Goal: Task Accomplishment & Management: Manage account settings

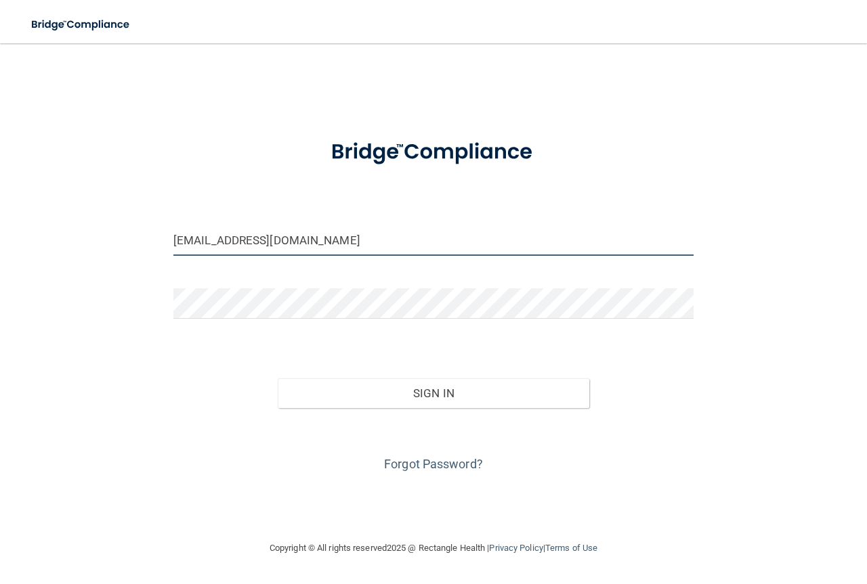
drag, startPoint x: 187, startPoint y: 240, endPoint x: 154, endPoint y: 233, distance: 33.2
click at [154, 233] on div "[EMAIL_ADDRESS][DOMAIN_NAME] Invalid email/password. You don't have permission …" at bounding box center [433, 292] width 813 height 470
type input "[PERSON_NAME][EMAIL_ADDRESS][DOMAIN_NAME]"
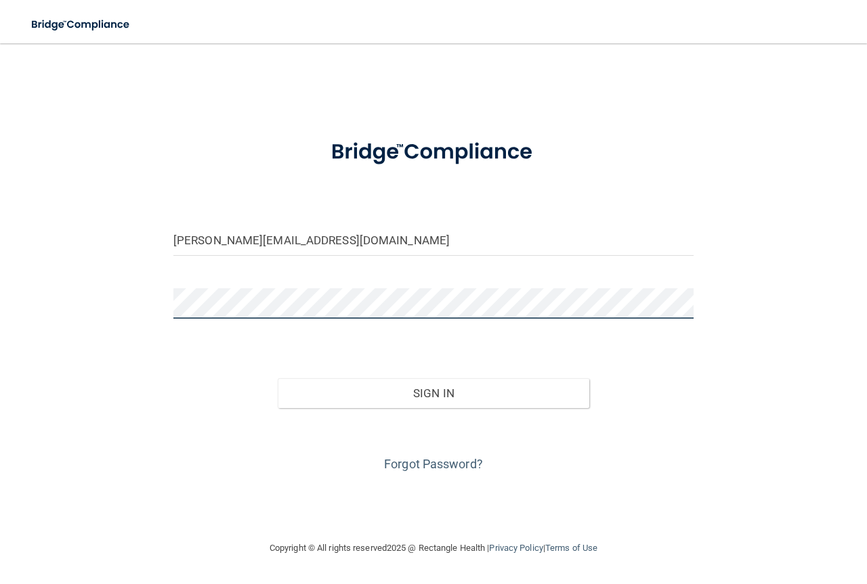
click at [91, 312] on div "[PERSON_NAME][EMAIL_ADDRESS][DOMAIN_NAME] Invalid email/password. You don't hav…" at bounding box center [433, 292] width 813 height 470
click at [154, 308] on div "[PERSON_NAME][EMAIL_ADDRESS][DOMAIN_NAME] Invalid email/password. You don't hav…" at bounding box center [433, 292] width 813 height 470
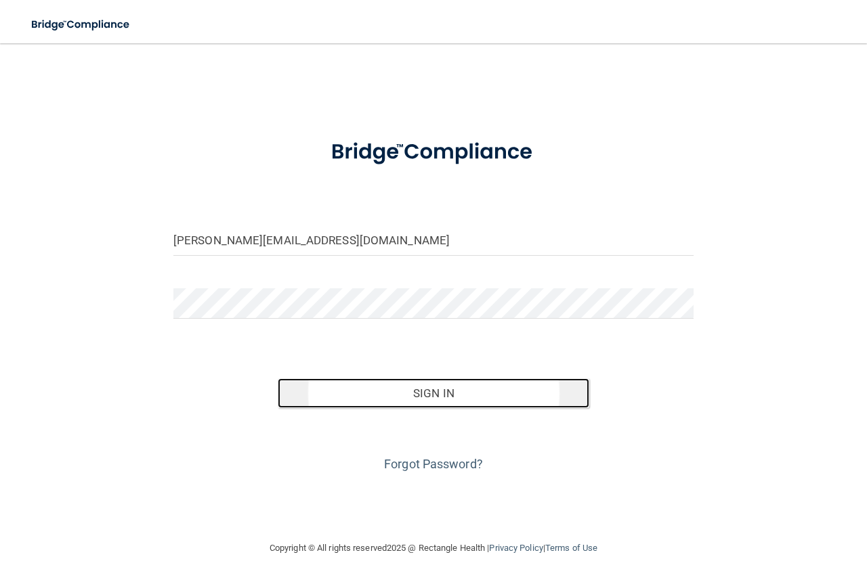
click at [511, 406] on button "Sign In" at bounding box center [434, 394] width 312 height 30
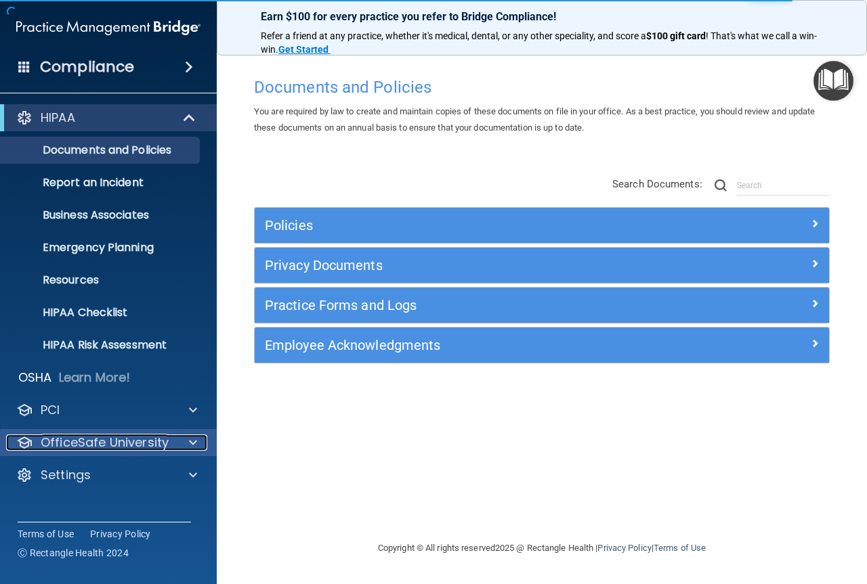
click at [192, 443] on span at bounding box center [193, 443] width 8 height 16
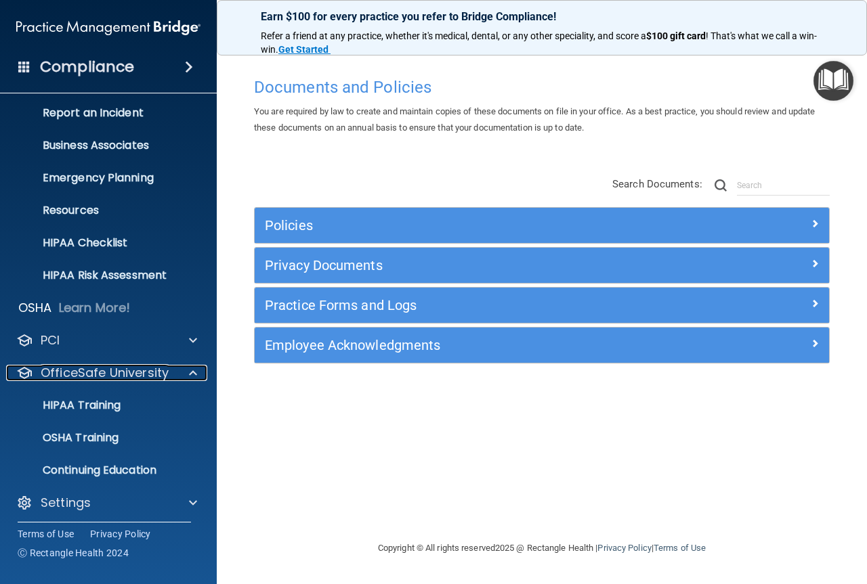
scroll to position [75, 0]
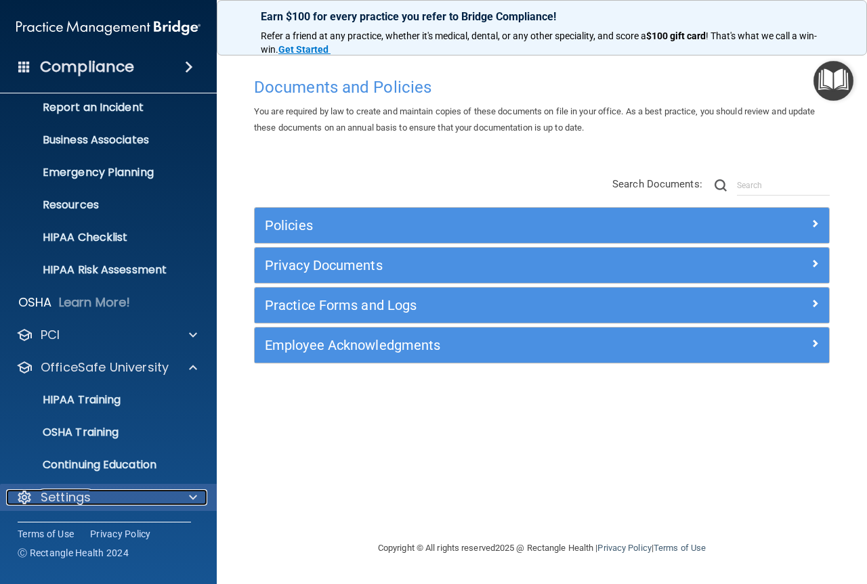
click at [189, 496] on span at bounding box center [193, 498] width 8 height 16
click at [193, 493] on span at bounding box center [193, 498] width 8 height 16
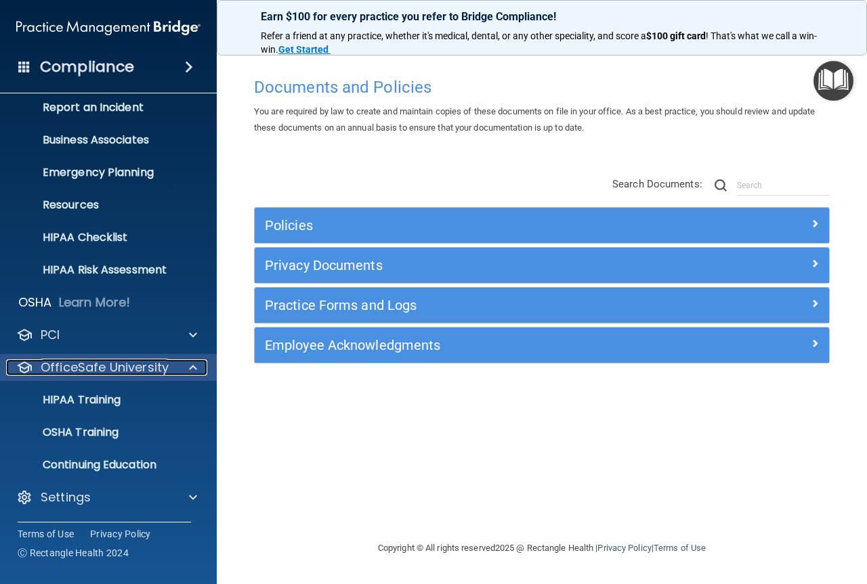
click at [190, 370] on span at bounding box center [193, 368] width 8 height 16
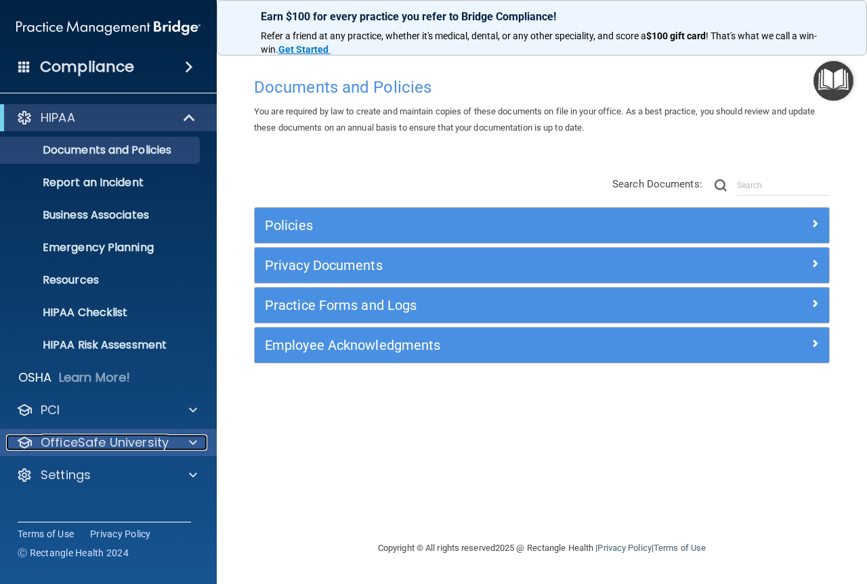
scroll to position [0, 0]
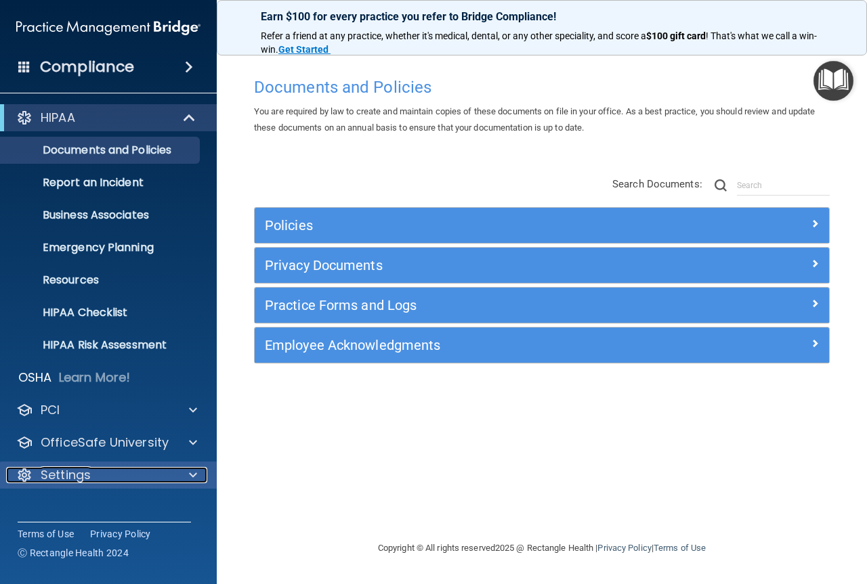
click at [192, 473] on span at bounding box center [193, 475] width 8 height 16
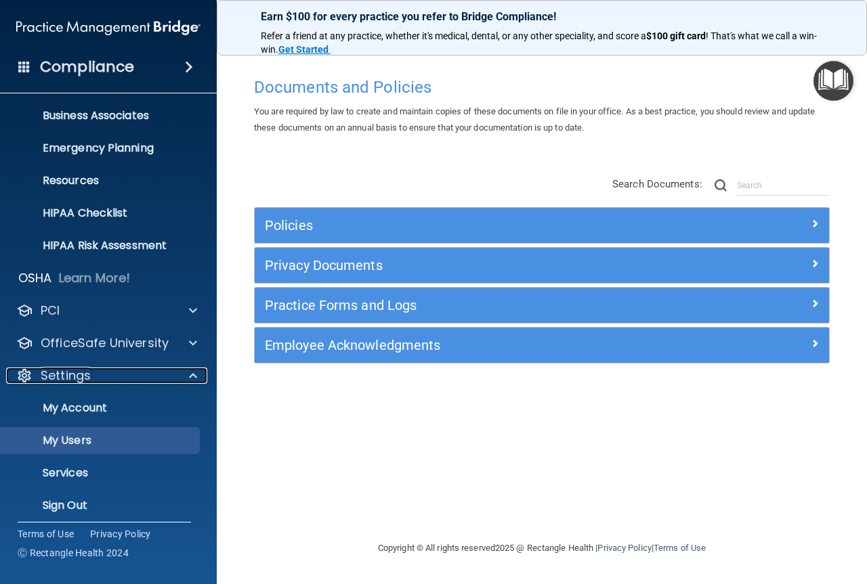
scroll to position [108, 0]
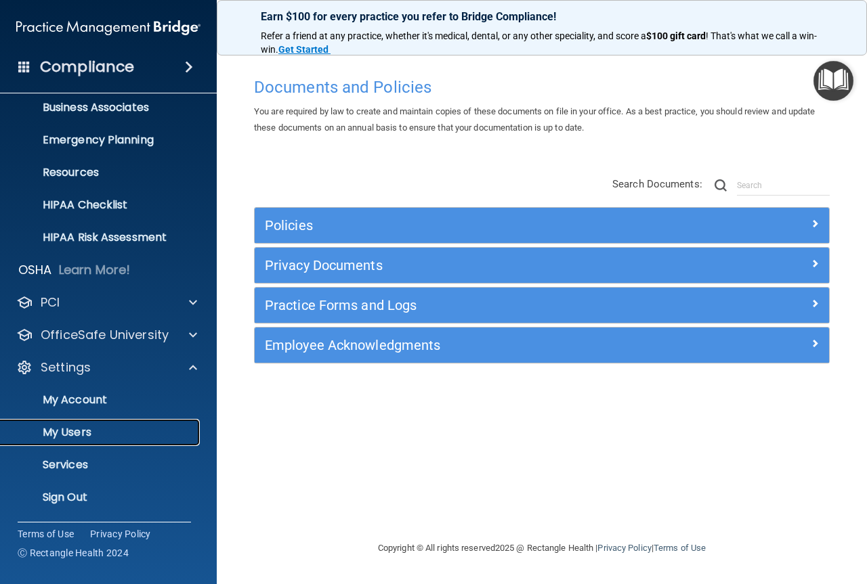
click at [120, 435] on p "My Users" at bounding box center [101, 433] width 185 height 14
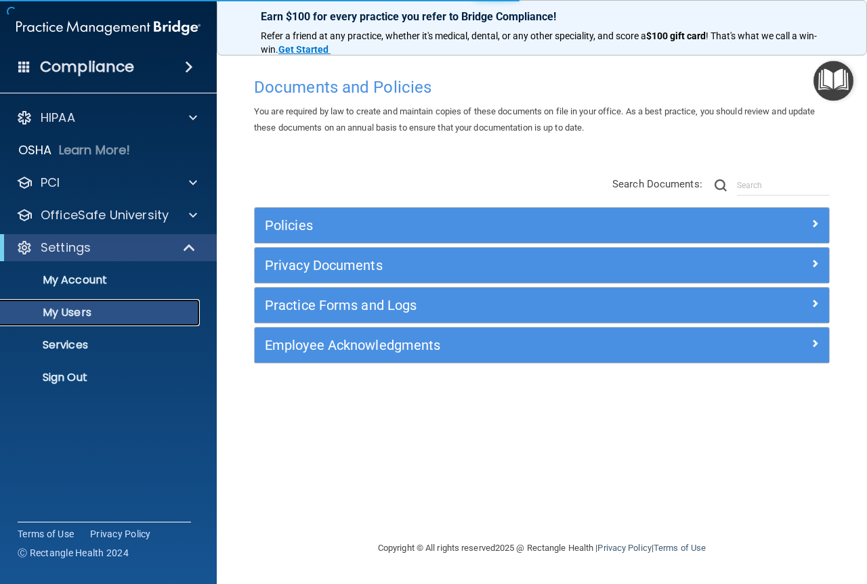
select select "20"
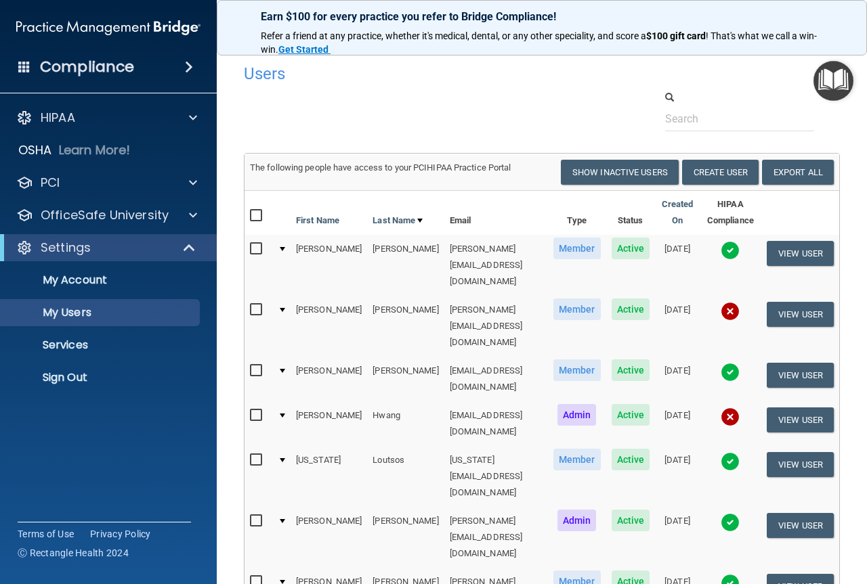
checkbox input "true"
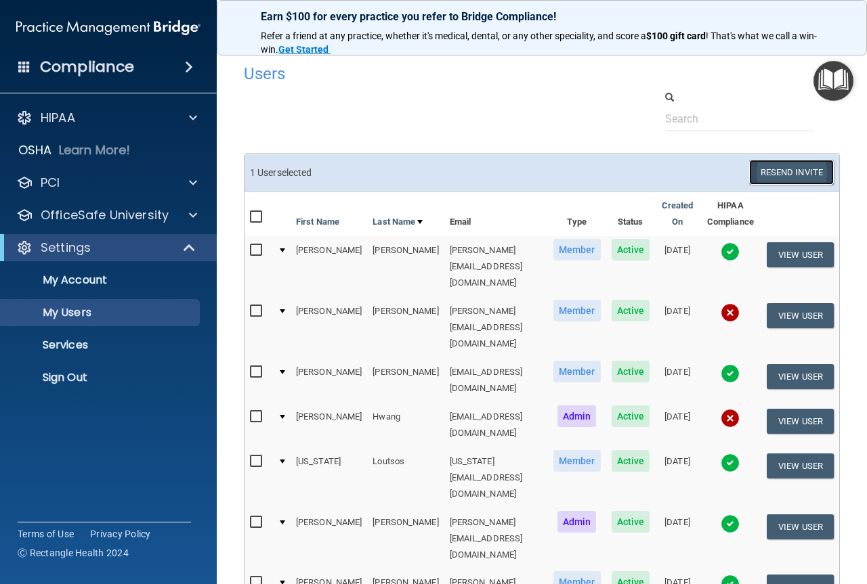
click at [809, 173] on button "Resend Invite" at bounding box center [791, 172] width 85 height 25
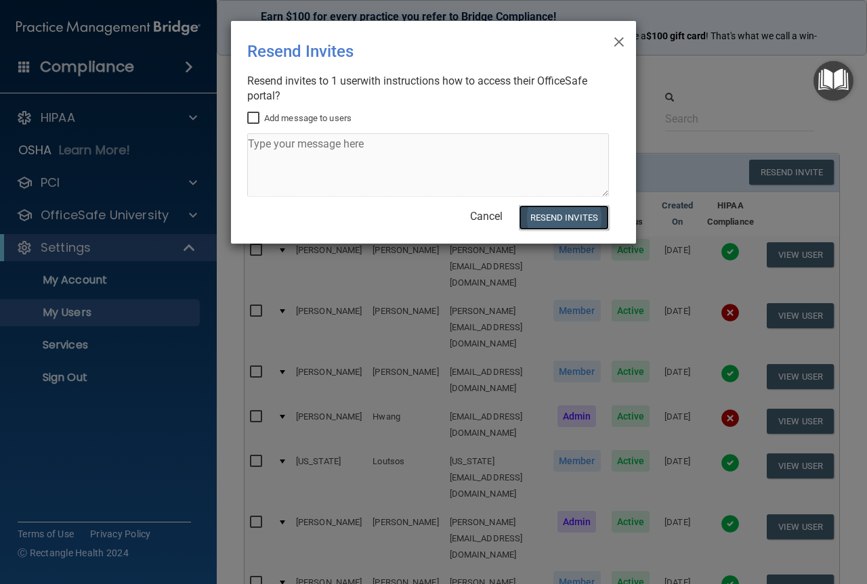
click at [572, 220] on button "Resend Invites" at bounding box center [564, 217] width 90 height 25
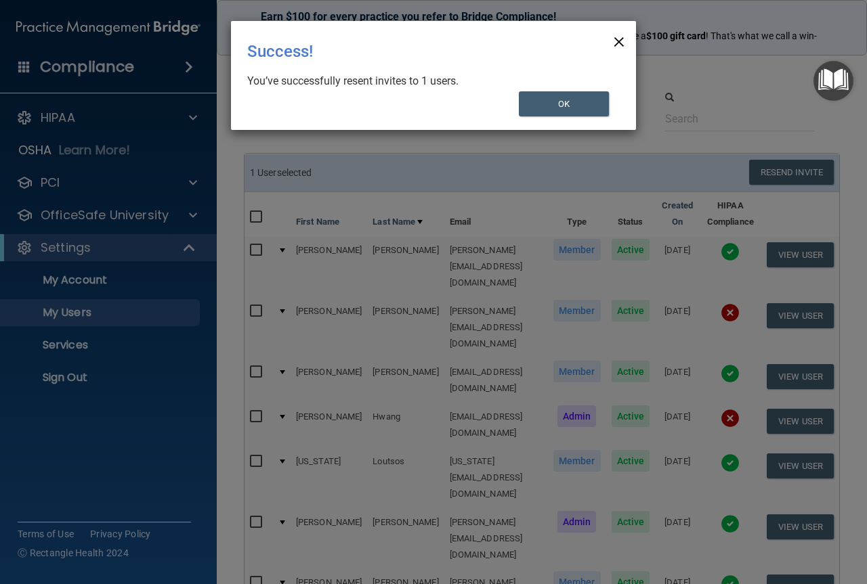
click at [616, 41] on span "×" at bounding box center [619, 39] width 12 height 27
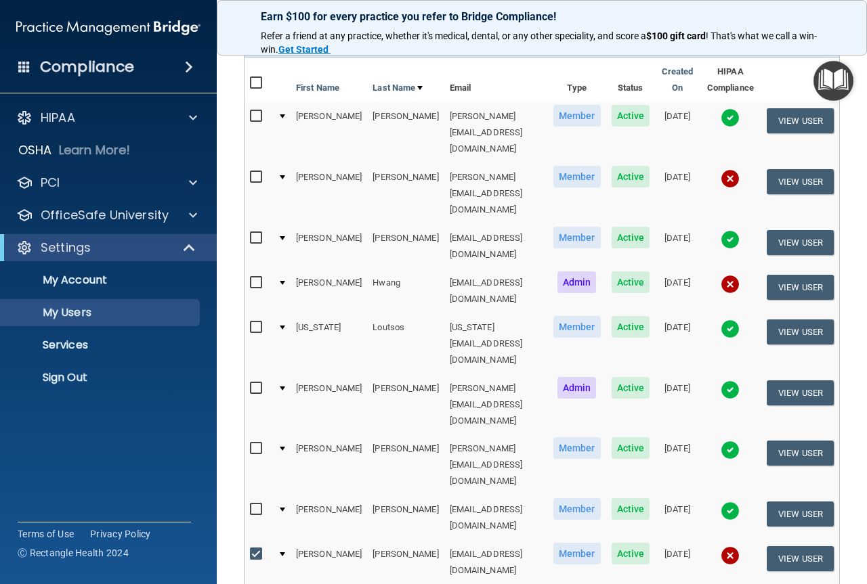
scroll to position [135, 0]
